Goal: Navigation & Orientation: Find specific page/section

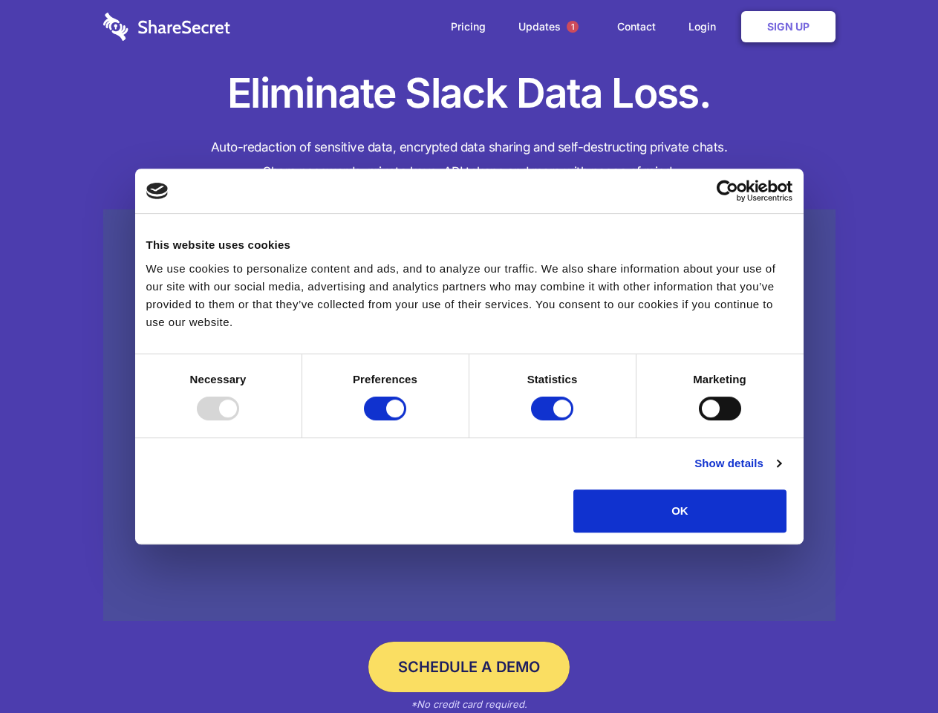
click at [239, 421] on div at bounding box center [218, 409] width 42 height 24
click at [406, 421] on input "Preferences" at bounding box center [385, 409] width 42 height 24
checkbox input "false"
click at [554, 421] on input "Statistics" at bounding box center [552, 409] width 42 height 24
checkbox input "false"
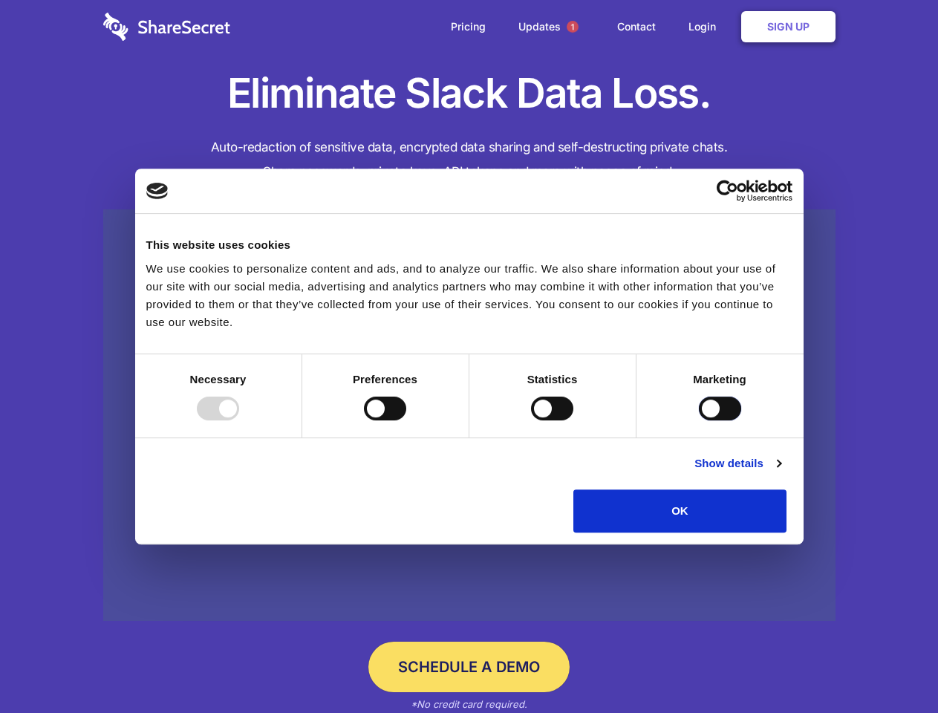
click at [699, 421] on input "Marketing" at bounding box center [720, 409] width 42 height 24
checkbox input "true"
click at [781, 473] on link "Show details" at bounding box center [738, 464] width 86 height 18
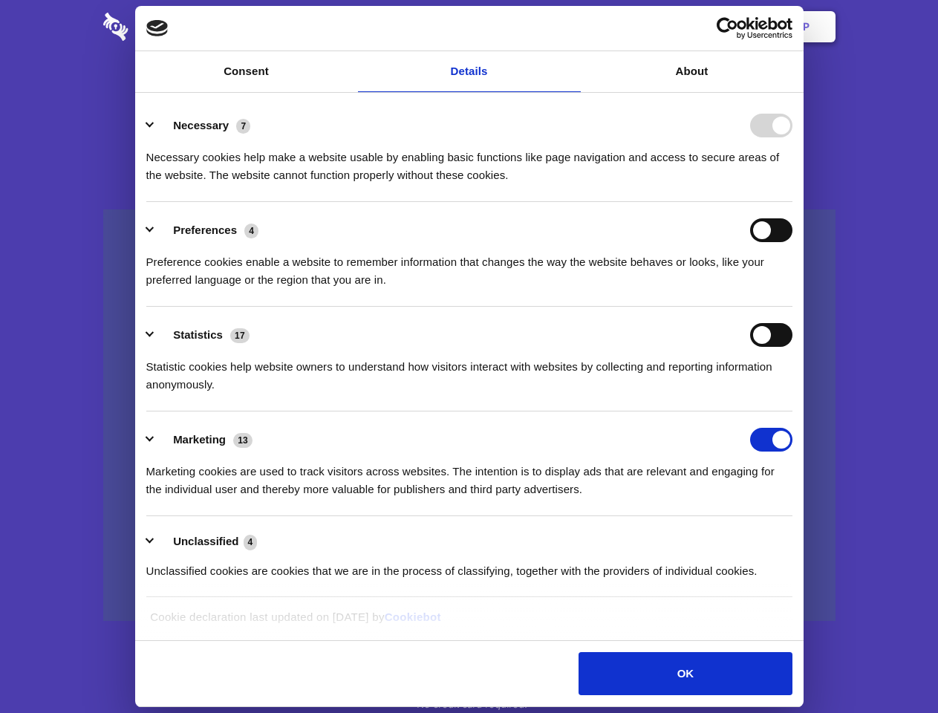
click at [793, 307] on li "Preferences 4 Preference cookies enable a website to remember information that …" at bounding box center [469, 254] width 646 height 105
click at [572, 27] on span "1" at bounding box center [573, 27] width 12 height 12
